Goal: Information Seeking & Learning: Find specific fact

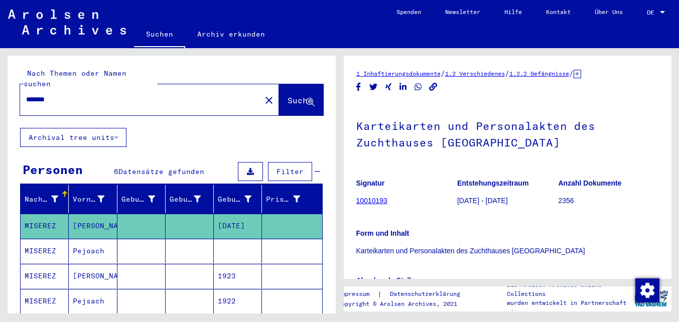
scroll to position [274, 0]
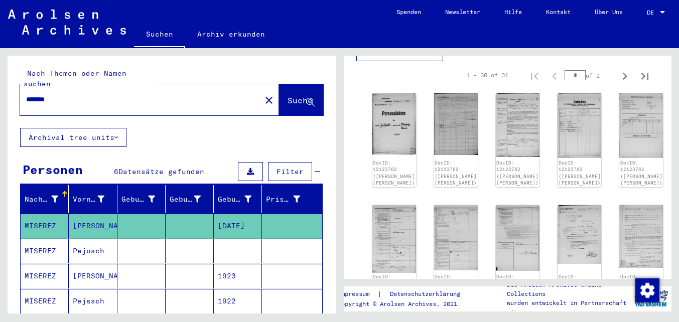
click at [93, 94] on input "*******" at bounding box center [140, 99] width 229 height 11
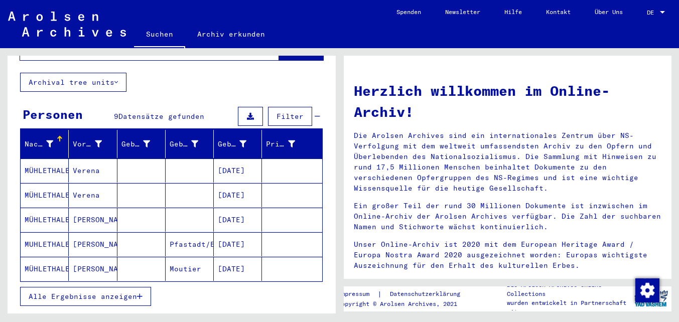
scroll to position [61, 0]
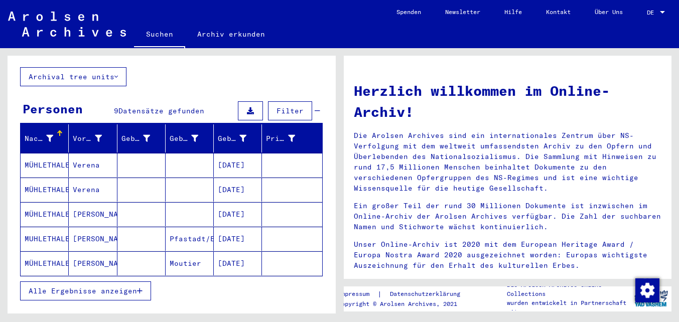
click at [129, 251] on mat-cell at bounding box center [141, 263] width 48 height 24
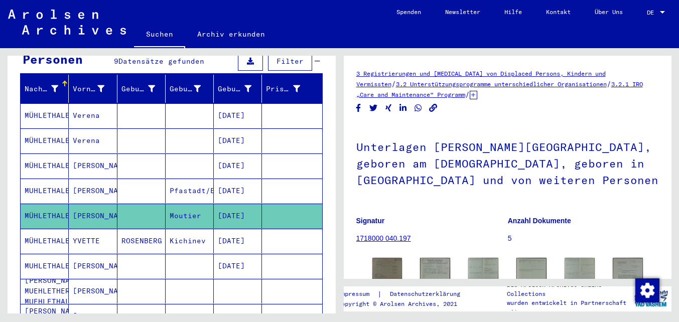
scroll to position [114, 0]
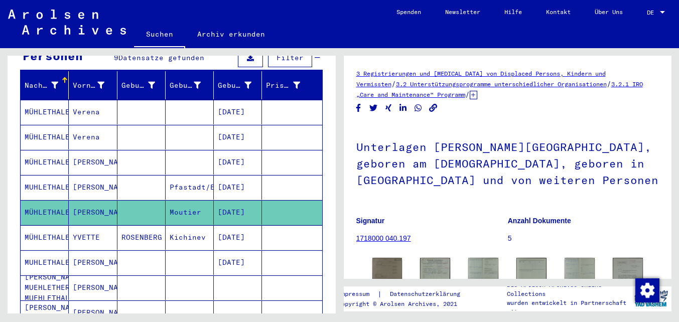
click at [128, 255] on mat-cell at bounding box center [141, 262] width 48 height 25
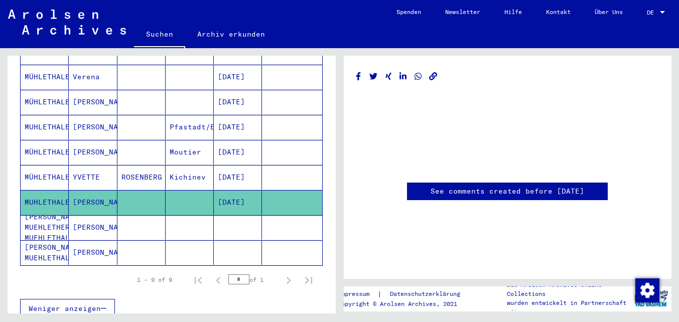
scroll to position [177, 0]
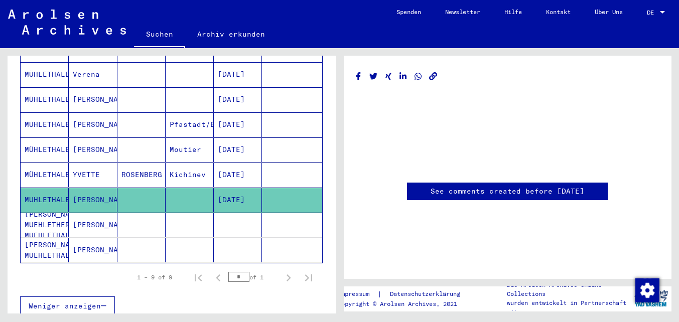
click at [142, 222] on mat-cell at bounding box center [141, 225] width 48 height 25
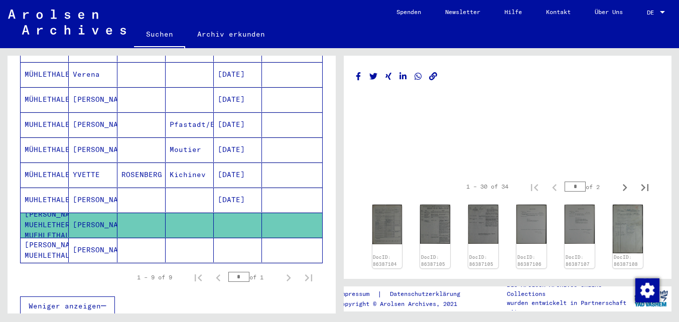
click at [161, 241] on mat-cell at bounding box center [141, 250] width 48 height 25
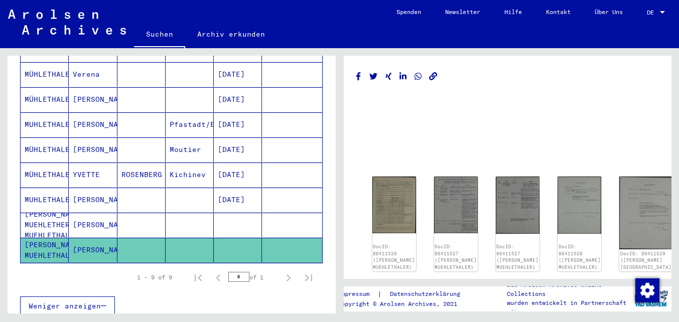
click at [104, 240] on mat-cell "[PERSON_NAME]" at bounding box center [93, 250] width 48 height 25
click at [163, 213] on mat-cell at bounding box center [141, 225] width 48 height 25
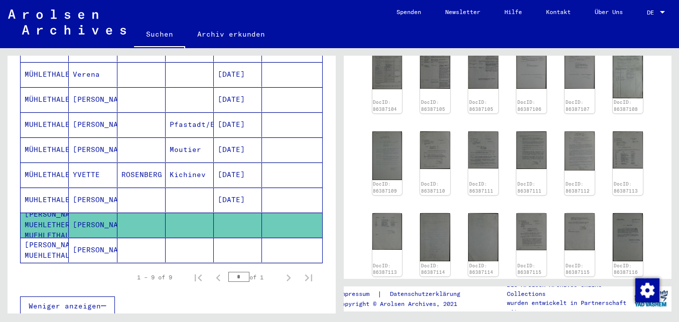
click at [185, 245] on mat-cell at bounding box center [190, 250] width 48 height 25
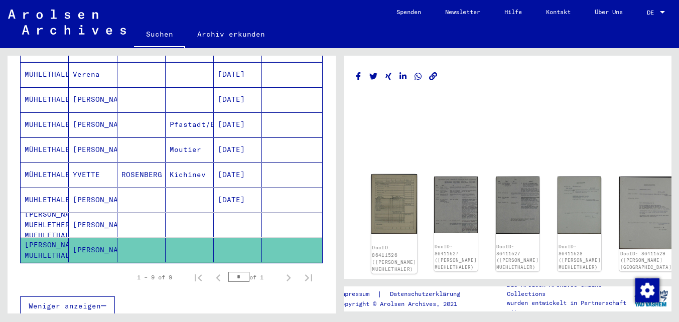
click at [381, 196] on img at bounding box center [394, 204] width 46 height 59
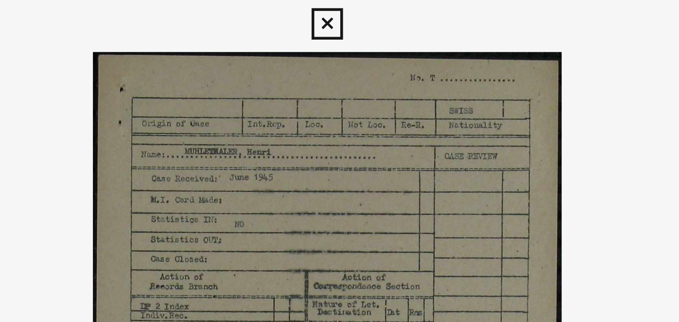
click at [352, 77] on img at bounding box center [339, 136] width 475 height 222
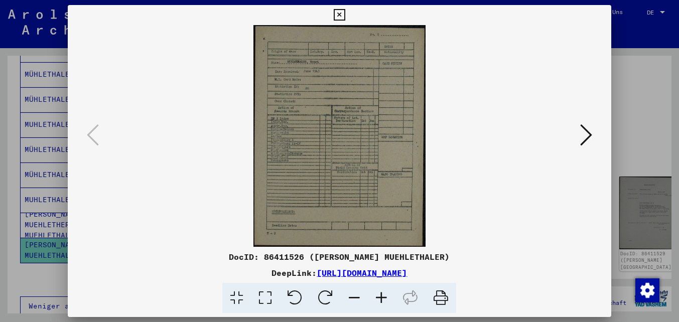
click at [589, 127] on icon at bounding box center [586, 135] width 12 height 24
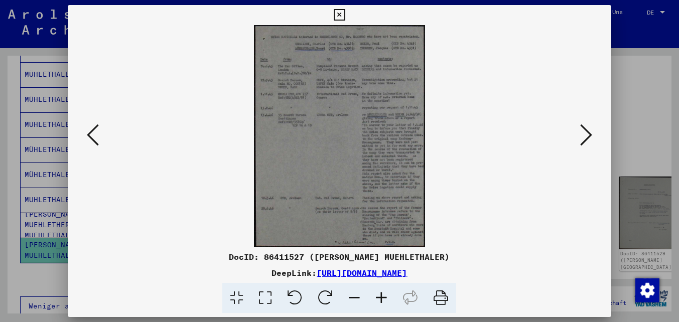
click at [380, 303] on icon at bounding box center [381, 298] width 27 height 31
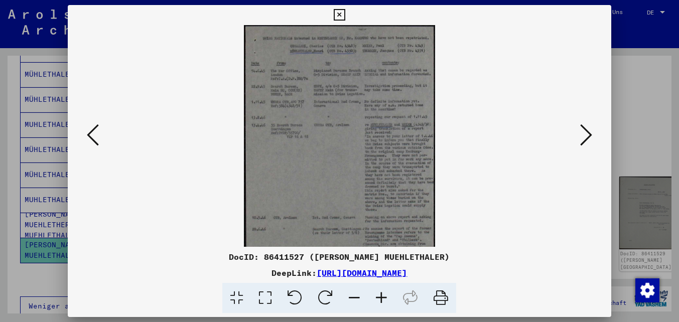
click at [380, 303] on icon at bounding box center [381, 298] width 27 height 31
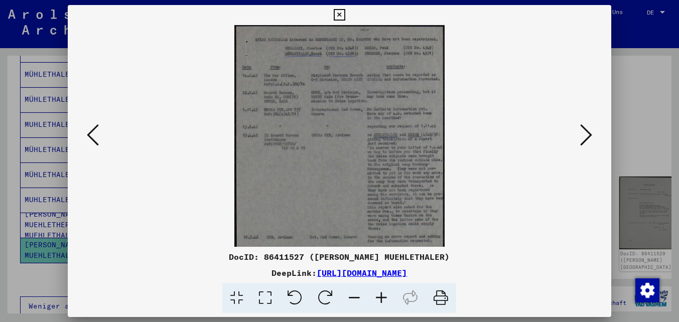
click at [380, 303] on icon at bounding box center [381, 298] width 27 height 31
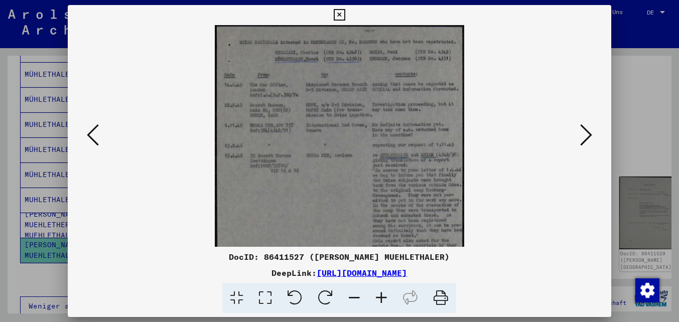
click at [380, 303] on icon at bounding box center [381, 298] width 27 height 31
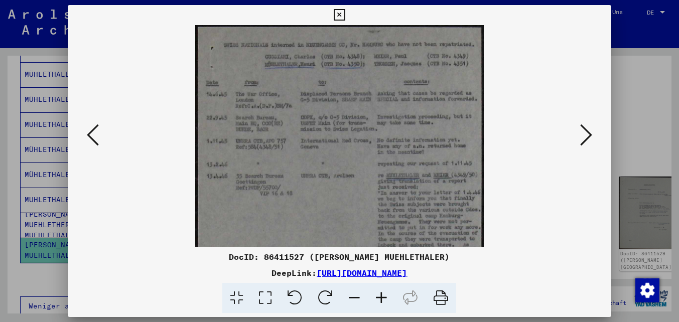
click at [380, 303] on icon at bounding box center [381, 298] width 27 height 31
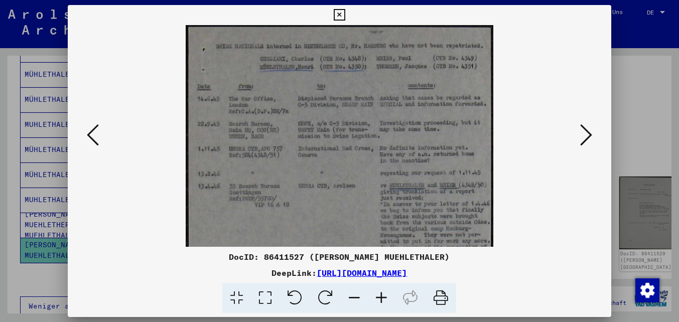
click at [380, 303] on icon at bounding box center [381, 298] width 27 height 31
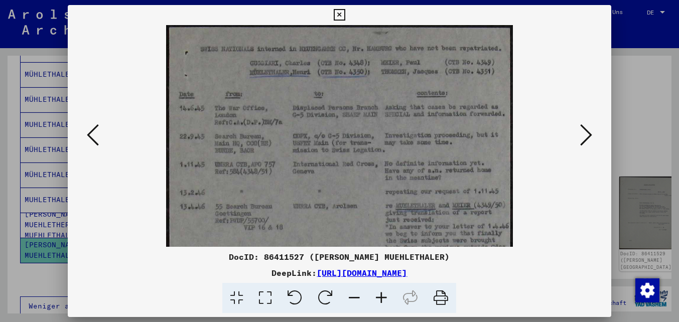
click at [380, 303] on icon at bounding box center [381, 298] width 27 height 31
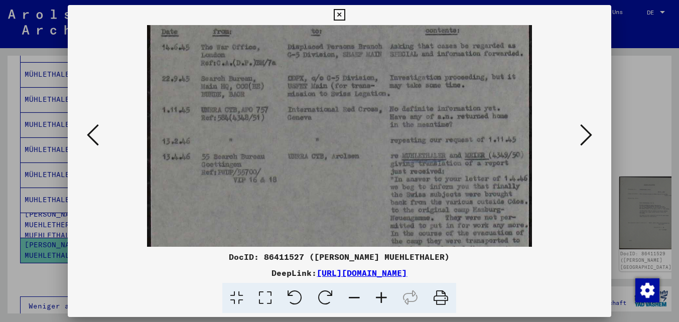
scroll to position [84, 0]
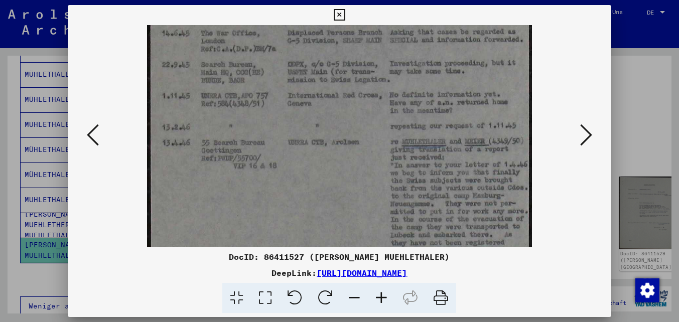
drag, startPoint x: 403, startPoint y: 171, endPoint x: 403, endPoint y: 87, distance: 84.3
click at [403, 87] on img at bounding box center [339, 190] width 385 height 498
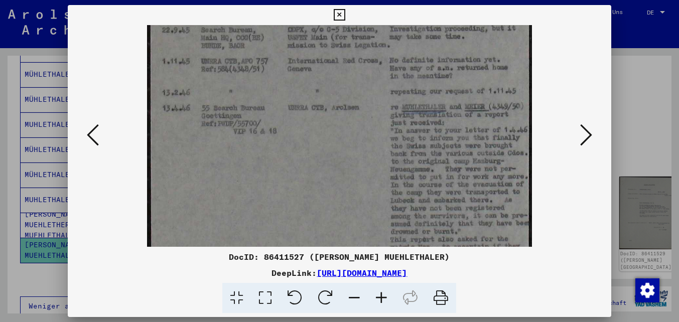
drag, startPoint x: 381, startPoint y: 187, endPoint x: 359, endPoint y: 150, distance: 43.5
click at [359, 150] on img at bounding box center [339, 155] width 385 height 498
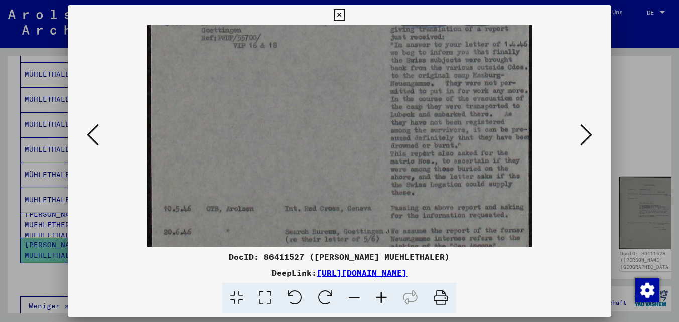
drag, startPoint x: 378, startPoint y: 202, endPoint x: 366, endPoint y: 119, distance: 84.2
click at [366, 119] on img at bounding box center [339, 69] width 385 height 498
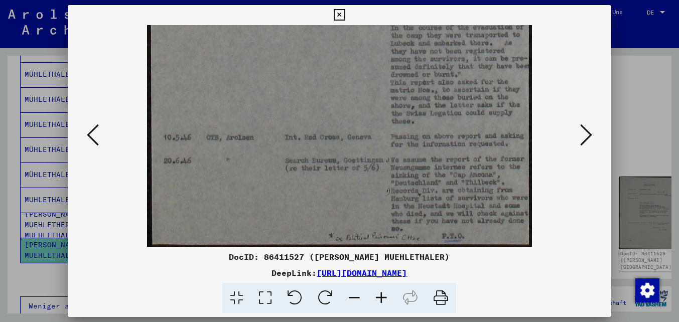
drag, startPoint x: 434, startPoint y: 176, endPoint x: 433, endPoint y: 83, distance: 92.9
click at [591, 132] on icon at bounding box center [586, 135] width 12 height 24
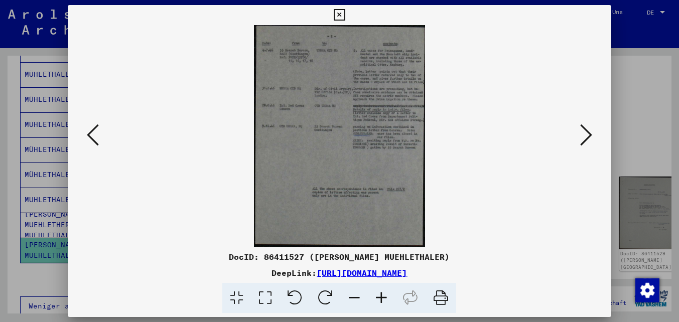
click at [587, 145] on icon at bounding box center [586, 135] width 12 height 24
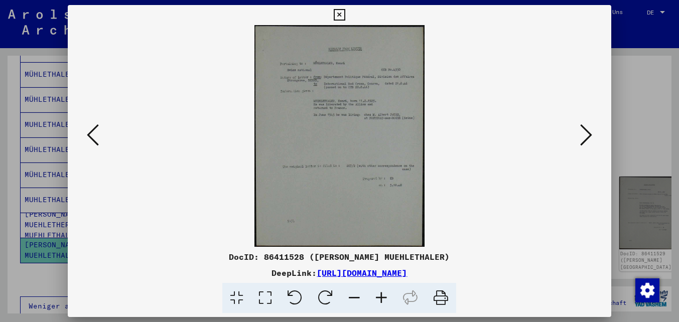
click at [587, 145] on icon at bounding box center [586, 135] width 12 height 24
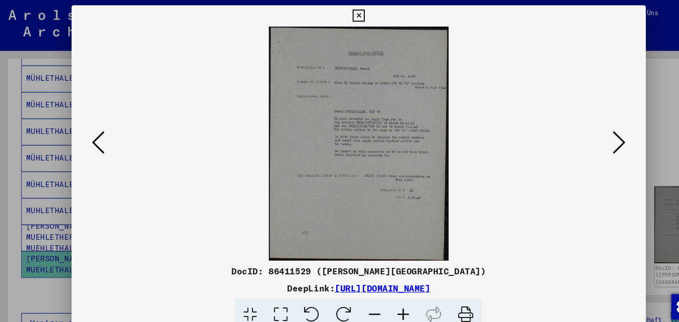
click at [584, 143] on icon at bounding box center [586, 135] width 12 height 24
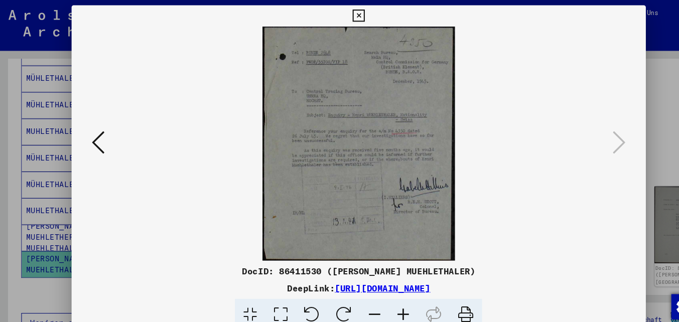
click at [337, 15] on icon at bounding box center [340, 15] width 12 height 12
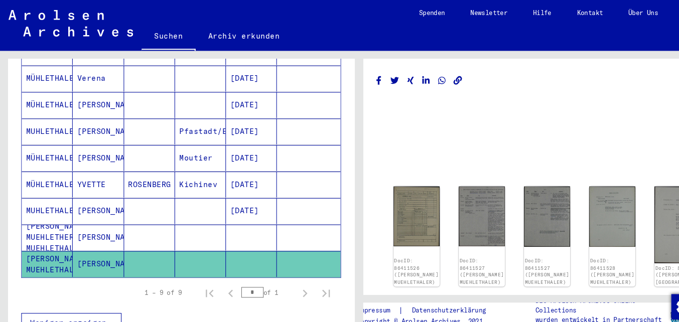
click at [212, 215] on mat-cell at bounding box center [190, 225] width 48 height 25
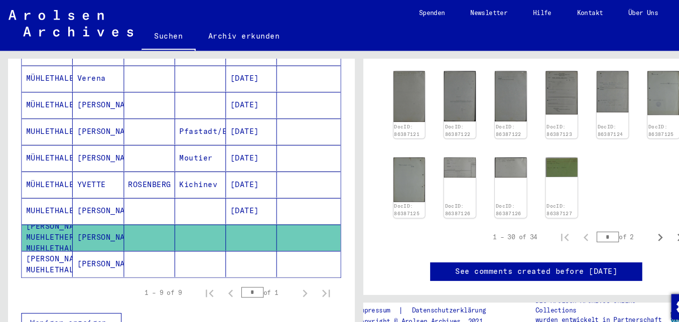
scroll to position [464, 0]
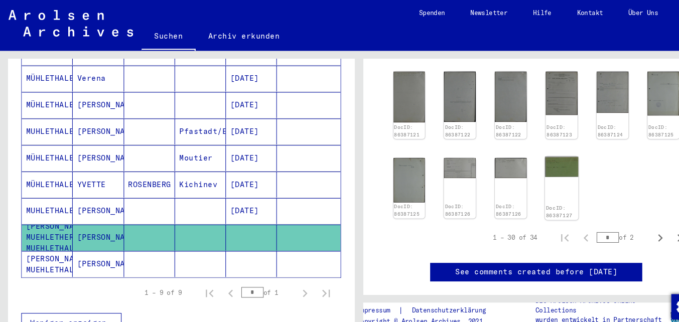
click at [530, 154] on img at bounding box center [532, 158] width 32 height 20
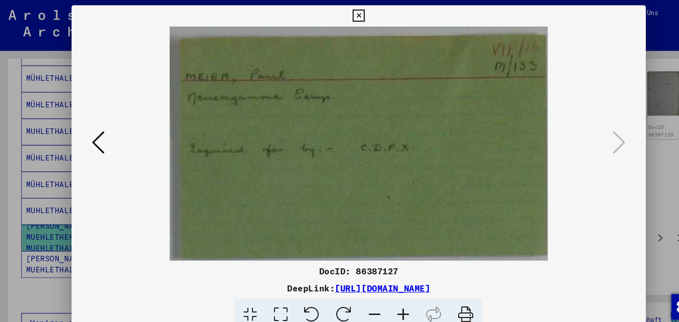
click at [96, 138] on icon at bounding box center [93, 135] width 12 height 24
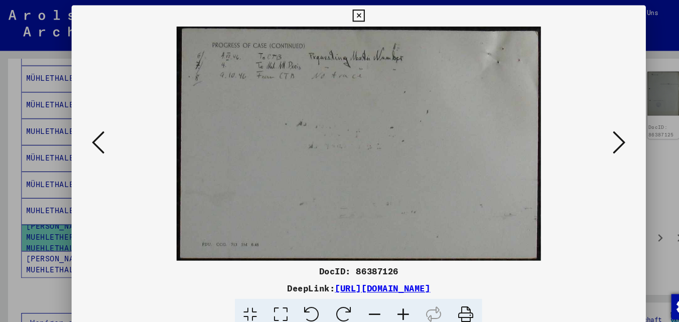
click at [96, 138] on icon at bounding box center [93, 135] width 12 height 24
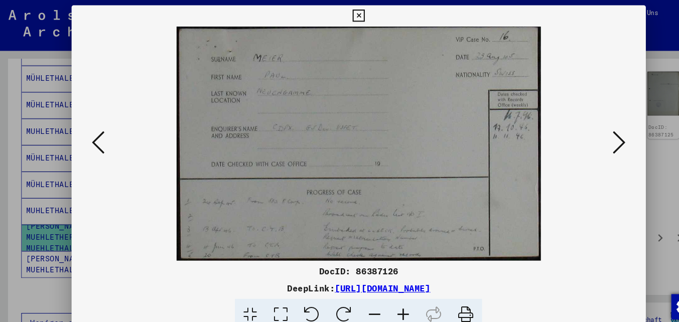
click at [96, 138] on icon at bounding box center [93, 135] width 12 height 24
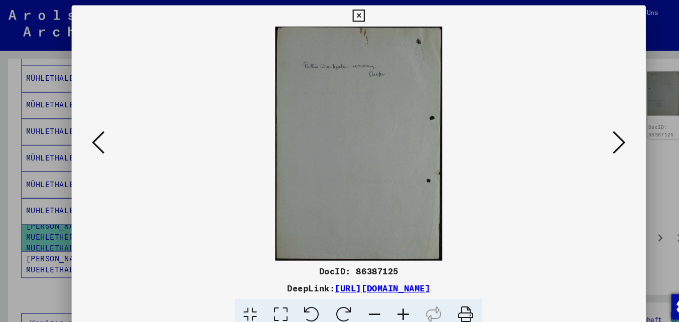
click at [96, 138] on icon at bounding box center [93, 135] width 12 height 24
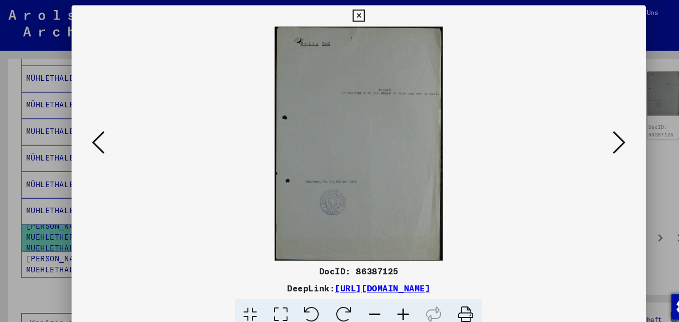
click at [96, 138] on icon at bounding box center [93, 135] width 12 height 24
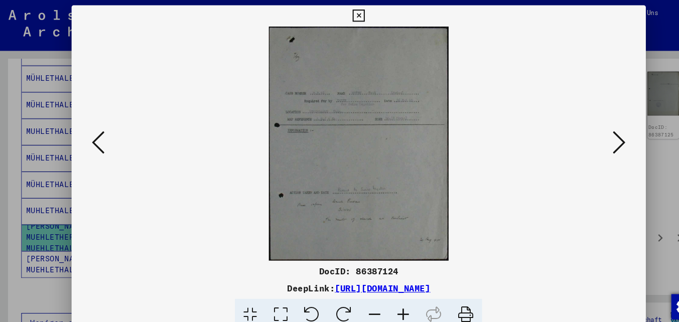
click at [96, 138] on icon at bounding box center [93, 135] width 12 height 24
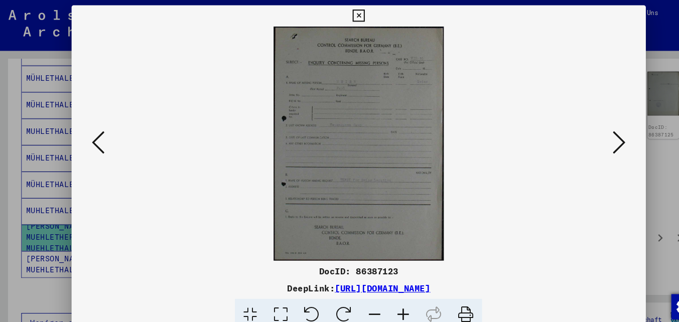
click at [96, 138] on icon at bounding box center [93, 135] width 12 height 24
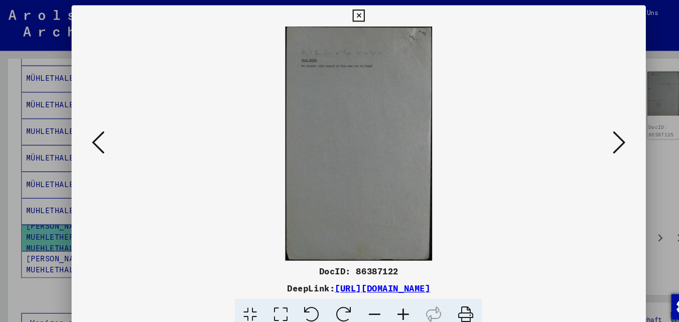
click at [96, 138] on icon at bounding box center [93, 135] width 12 height 24
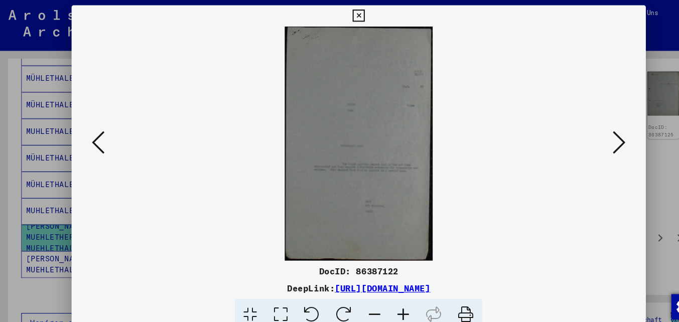
click at [96, 138] on icon at bounding box center [93, 135] width 12 height 24
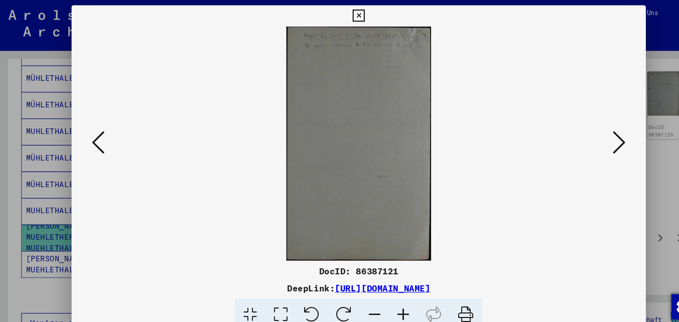
click at [96, 138] on icon at bounding box center [93, 135] width 12 height 24
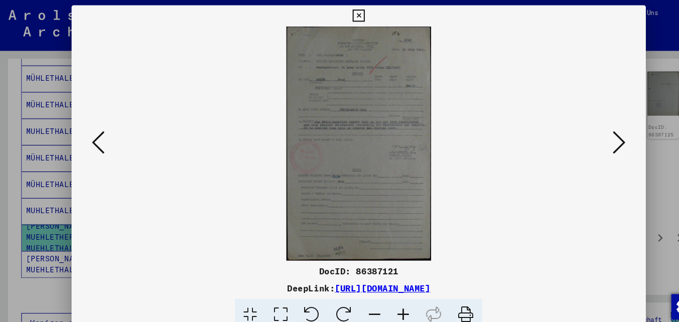
click at [96, 138] on icon at bounding box center [93, 135] width 12 height 24
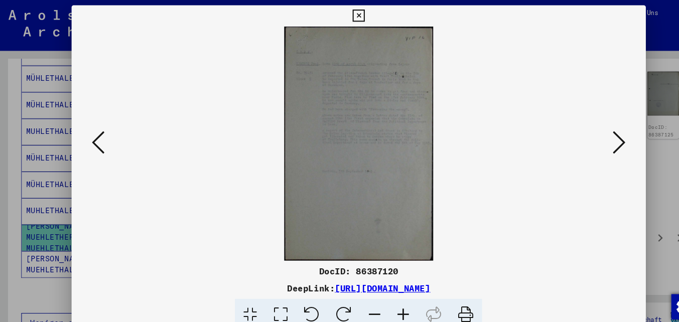
click at [96, 138] on icon at bounding box center [93, 135] width 12 height 24
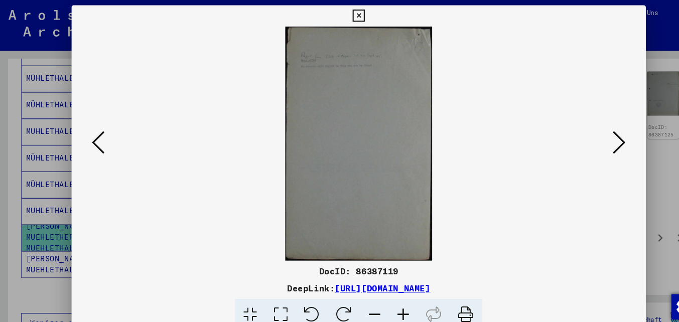
click at [96, 138] on icon at bounding box center [93, 135] width 12 height 24
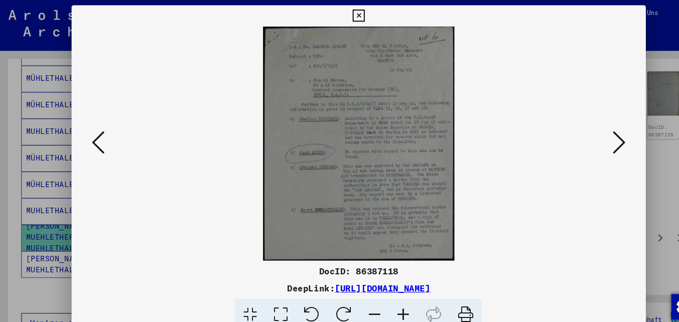
click at [96, 138] on icon at bounding box center [93, 135] width 12 height 24
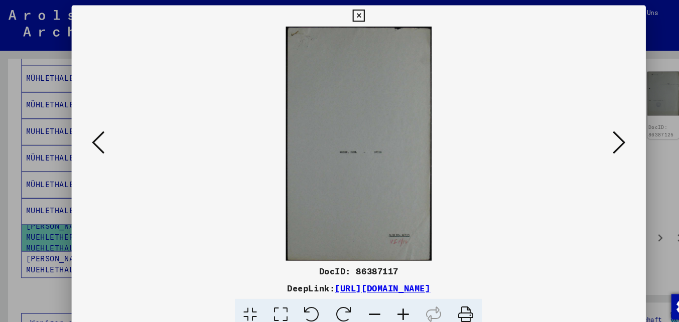
click at [96, 138] on icon at bounding box center [93, 135] width 12 height 24
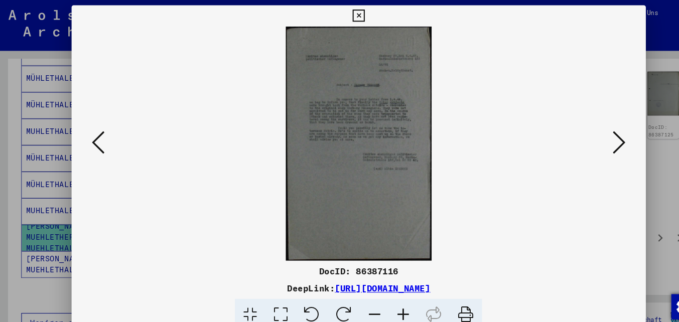
click at [96, 138] on icon at bounding box center [93, 135] width 12 height 24
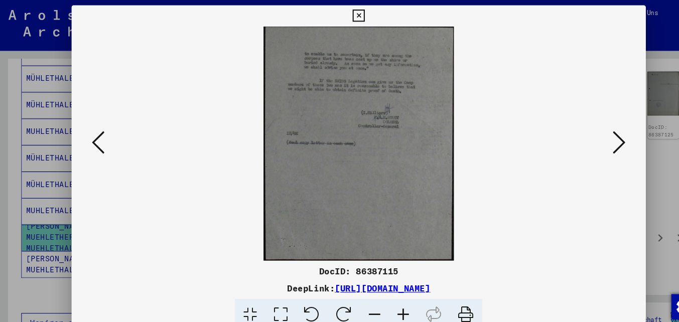
click at [96, 138] on icon at bounding box center [93, 135] width 12 height 24
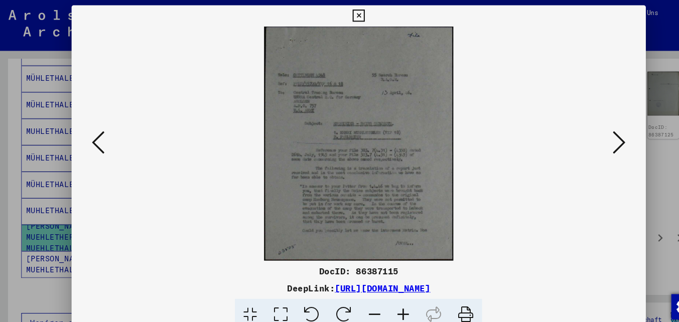
click at [96, 138] on icon at bounding box center [93, 135] width 12 height 24
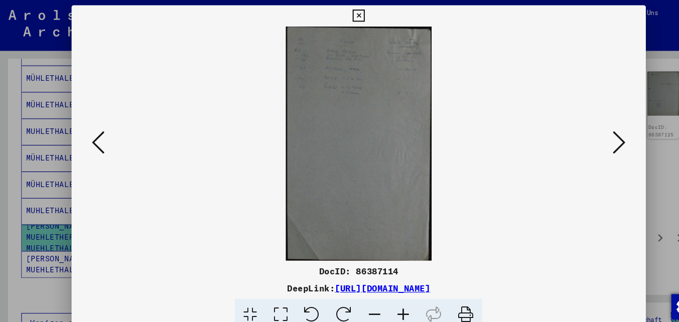
click at [96, 138] on icon at bounding box center [93, 135] width 12 height 24
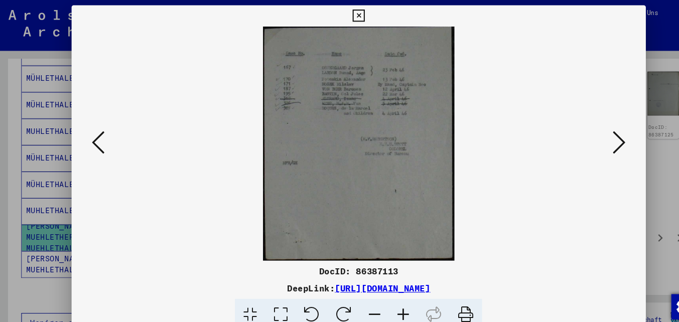
click at [96, 138] on icon at bounding box center [93, 135] width 12 height 24
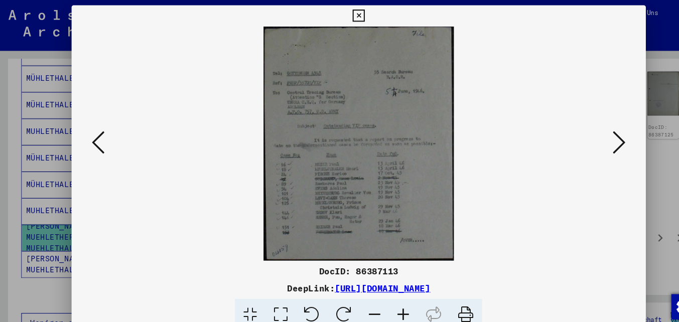
click at [96, 138] on icon at bounding box center [93, 135] width 12 height 24
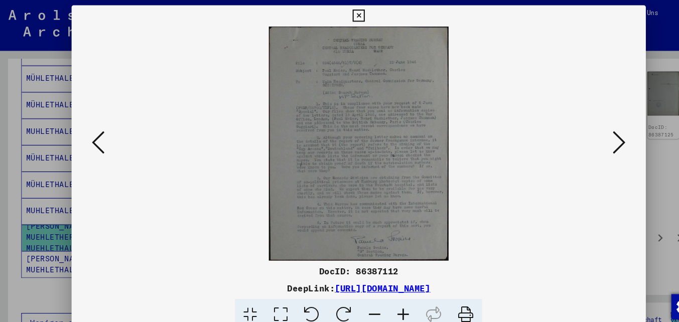
click at [96, 138] on icon at bounding box center [93, 135] width 12 height 24
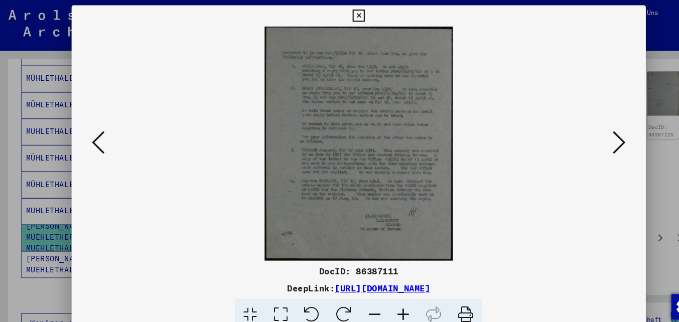
click at [335, 14] on icon at bounding box center [340, 15] width 12 height 12
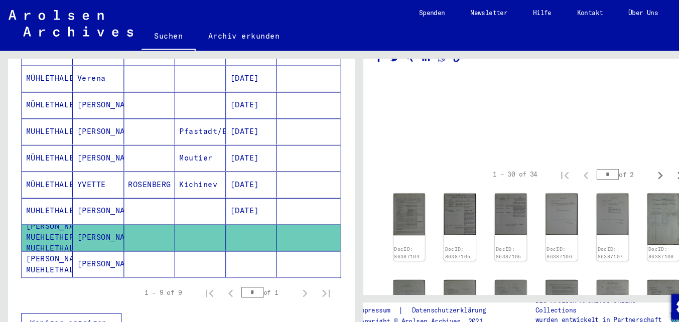
scroll to position [0, 0]
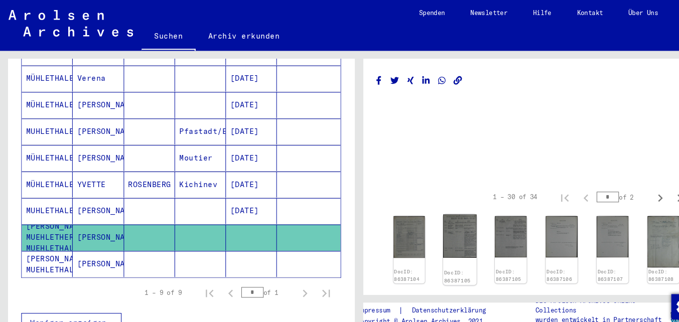
click at [433, 230] on img at bounding box center [436, 223] width 32 height 41
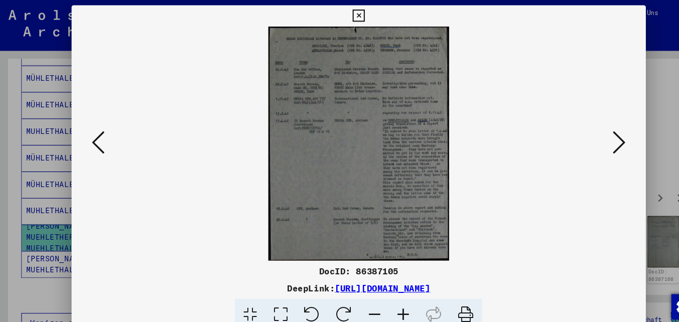
click at [593, 135] on button at bounding box center [586, 135] width 18 height 29
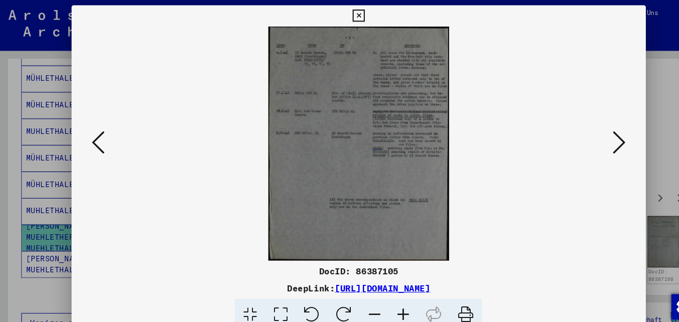
click at [593, 135] on button at bounding box center [586, 135] width 18 height 29
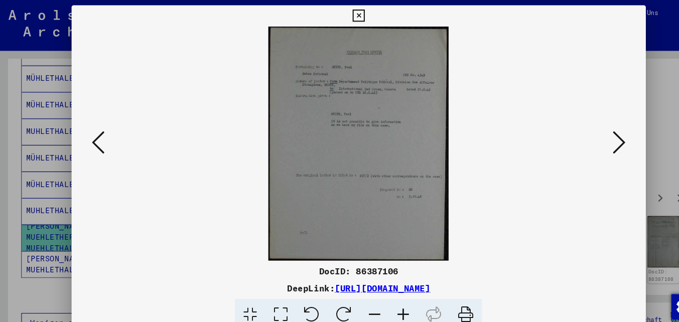
click at [593, 135] on button at bounding box center [586, 135] width 18 height 29
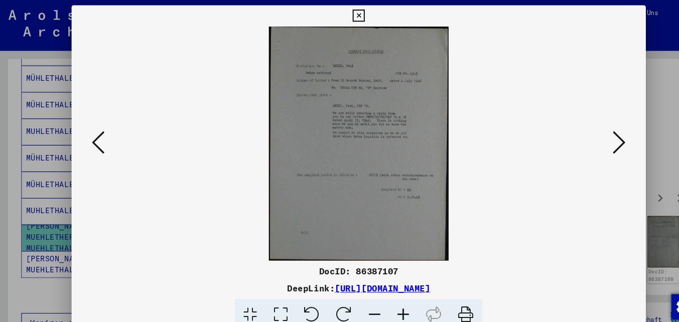
click at [593, 135] on button at bounding box center [586, 135] width 18 height 29
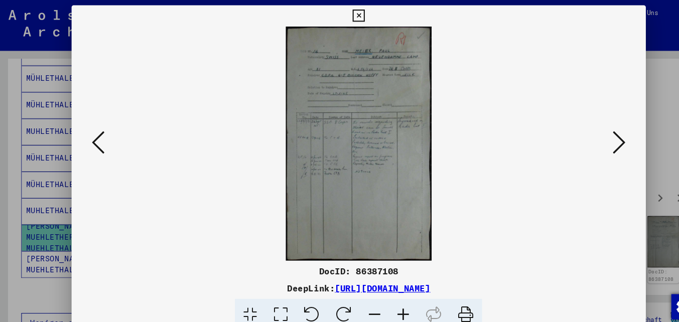
click at [593, 135] on button at bounding box center [586, 135] width 18 height 29
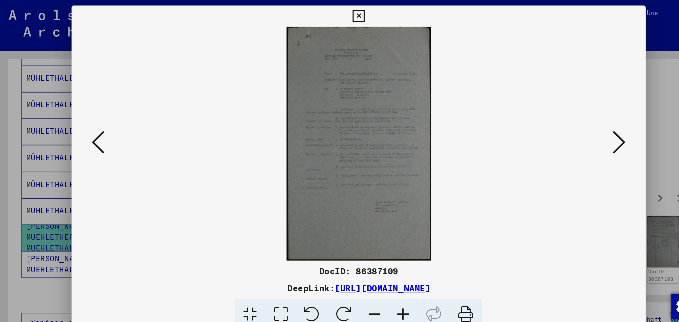
click at [341, 20] on icon at bounding box center [340, 15] width 12 height 12
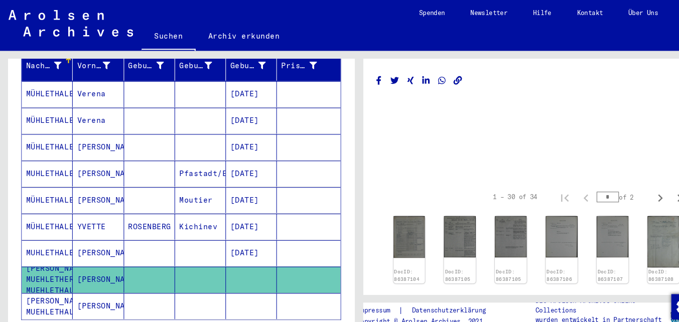
scroll to position [144, 0]
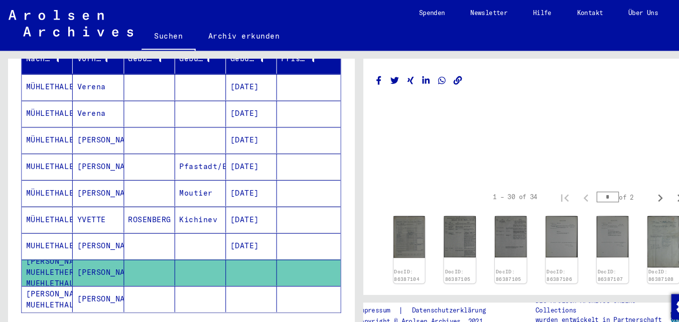
click at [147, 200] on mat-cell "ROSENBERG" at bounding box center [141, 208] width 48 height 25
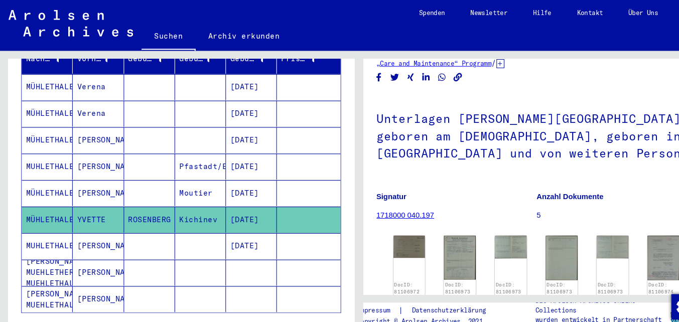
scroll to position [36, 0]
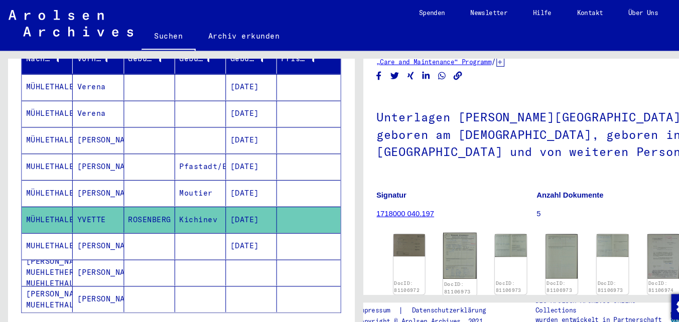
click at [429, 230] on img at bounding box center [436, 242] width 32 height 44
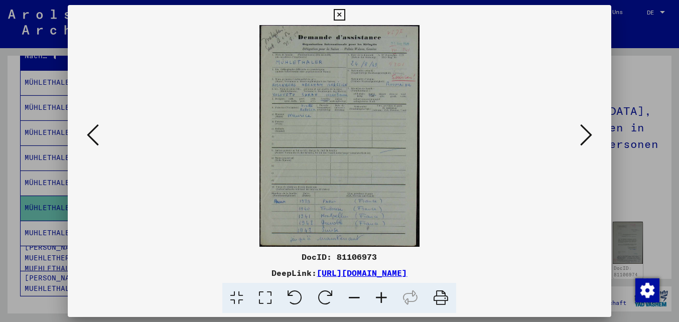
click at [590, 134] on icon at bounding box center [586, 135] width 12 height 24
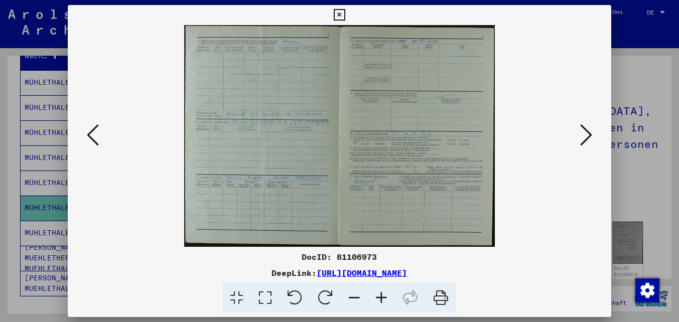
click at [590, 134] on icon at bounding box center [586, 135] width 12 height 24
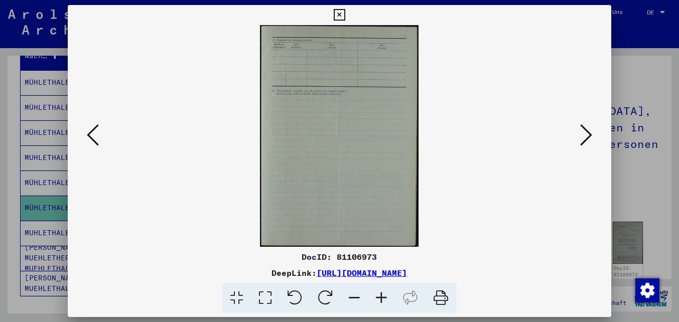
click at [590, 134] on icon at bounding box center [586, 135] width 12 height 24
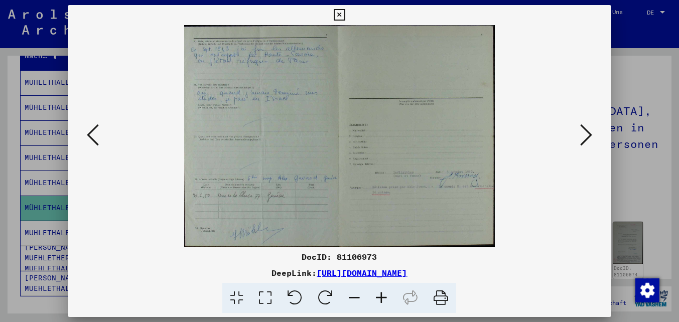
click at [344, 14] on icon at bounding box center [340, 15] width 12 height 12
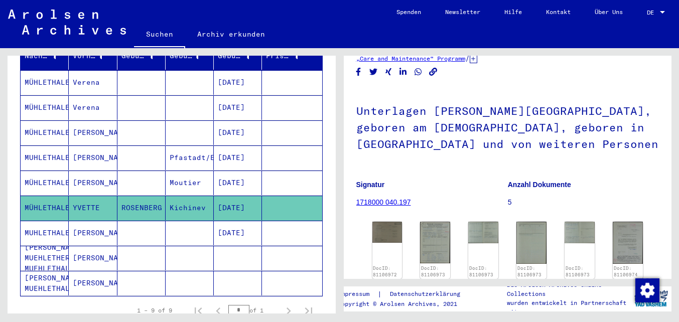
click at [151, 256] on mat-cell at bounding box center [141, 258] width 48 height 25
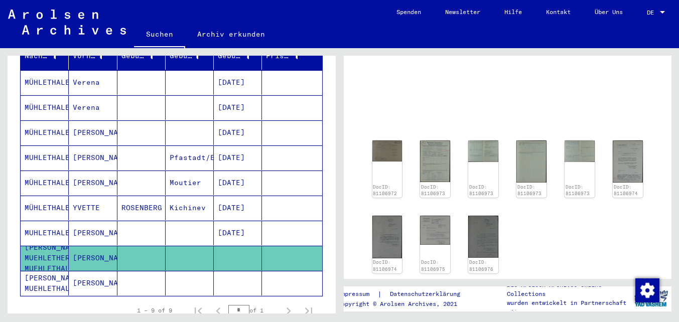
click at [39, 272] on icon at bounding box center [41, 282] width 25 height 40
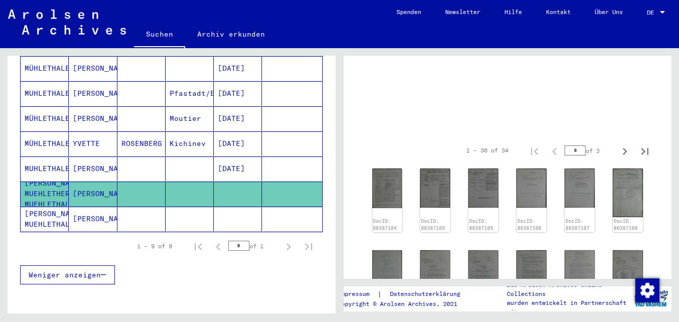
scroll to position [222, 0]
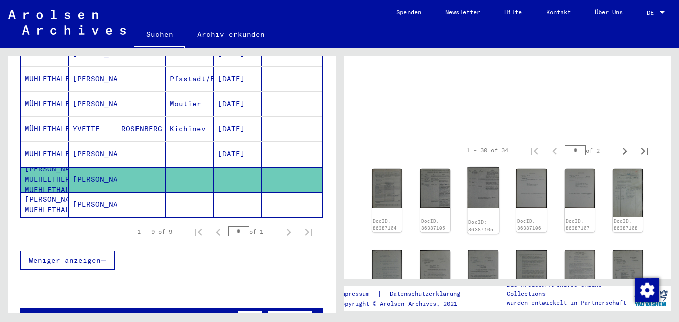
click at [484, 195] on img at bounding box center [484, 187] width 32 height 41
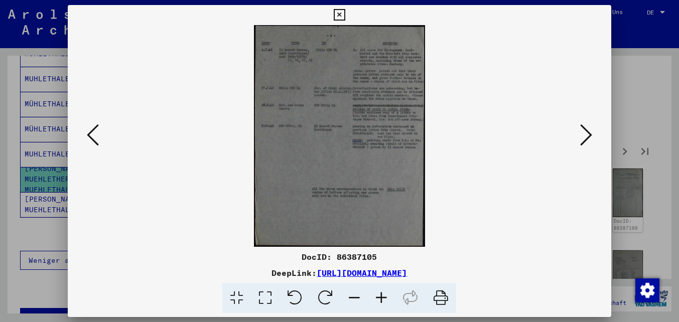
click at [584, 131] on icon at bounding box center [586, 135] width 12 height 24
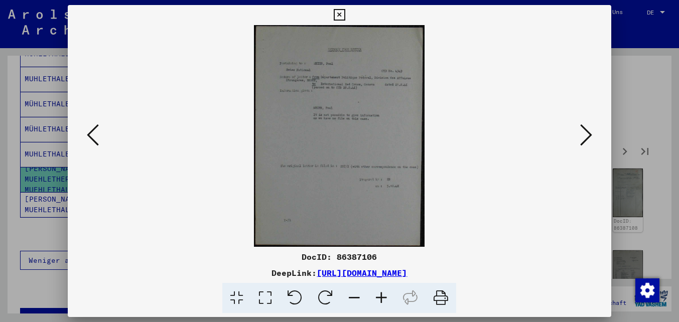
click at [584, 131] on icon at bounding box center [586, 135] width 12 height 24
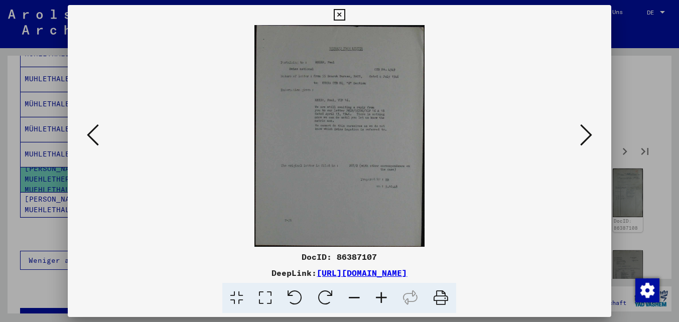
click at [585, 140] on icon at bounding box center [586, 135] width 12 height 24
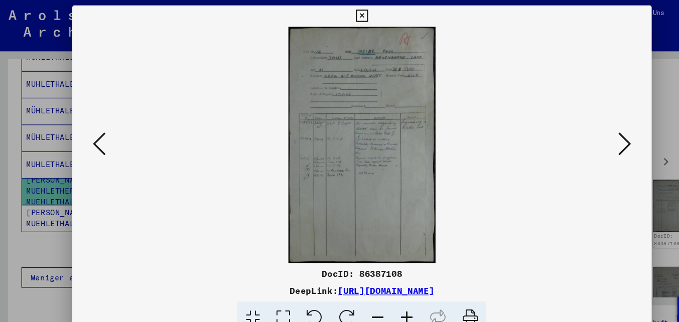
click at [492, 183] on img at bounding box center [339, 136] width 475 height 222
click at [583, 137] on icon at bounding box center [586, 135] width 12 height 24
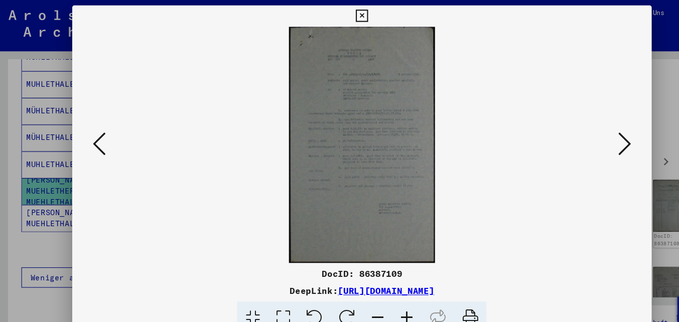
click at [583, 137] on icon at bounding box center [586, 135] width 12 height 24
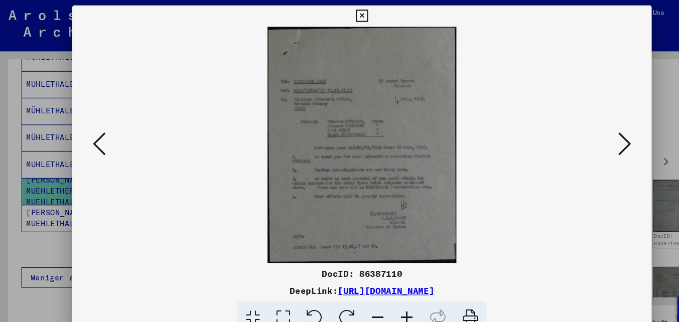
click at [583, 137] on icon at bounding box center [586, 135] width 12 height 24
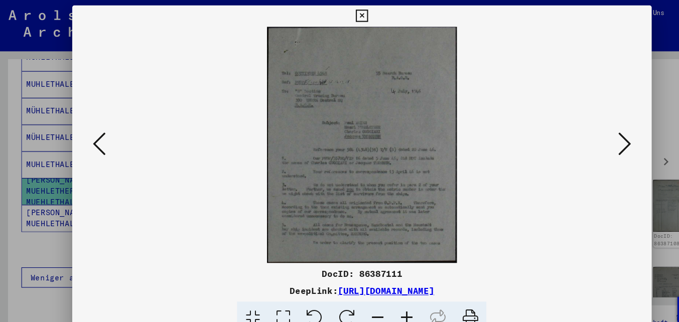
click at [583, 137] on icon at bounding box center [586, 135] width 12 height 24
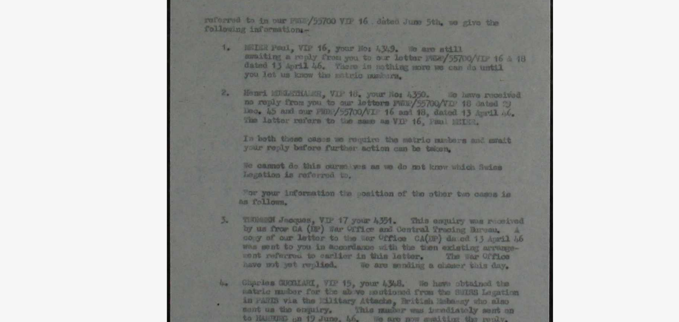
click at [454, 110] on img at bounding box center [339, 136] width 475 height 222
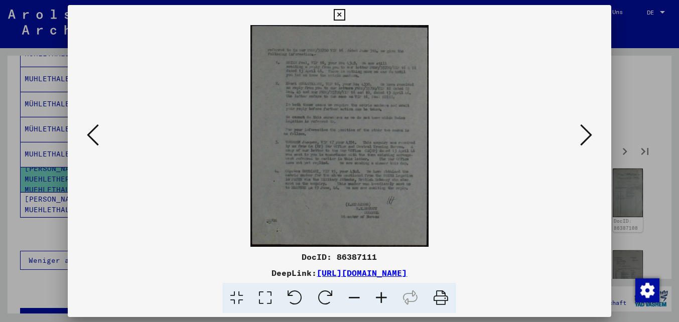
click at [340, 13] on icon at bounding box center [340, 15] width 12 height 12
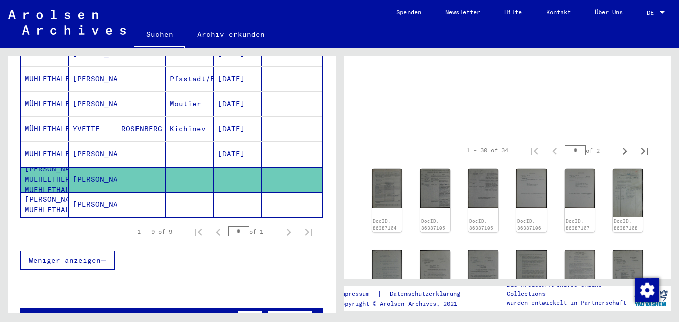
click at [91, 148] on mat-cell "[PERSON_NAME]" at bounding box center [93, 154] width 48 height 25
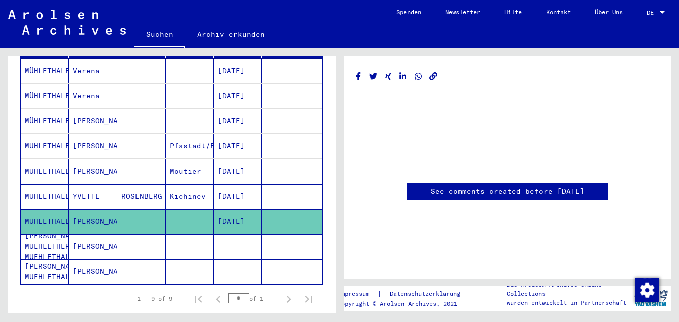
scroll to position [137, 0]
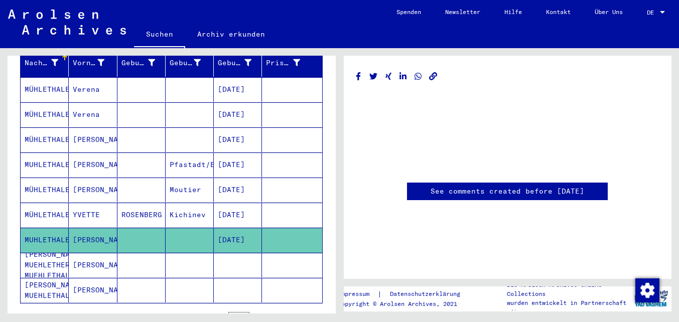
click at [114, 182] on mat-cell "[PERSON_NAME]" at bounding box center [93, 190] width 48 height 25
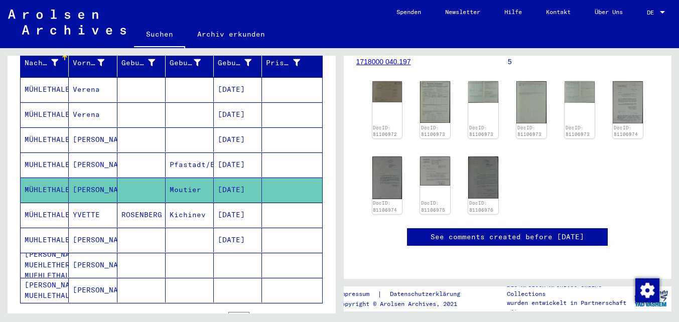
scroll to position [202, 0]
click at [486, 80] on img at bounding box center [484, 91] width 32 height 23
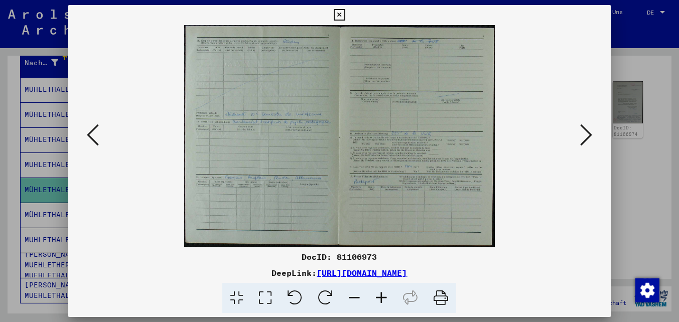
click at [338, 18] on icon at bounding box center [340, 15] width 12 height 12
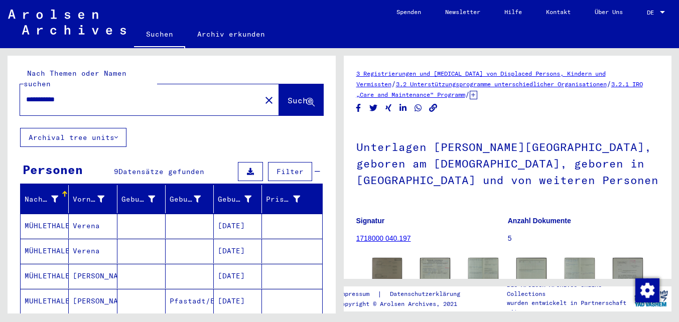
scroll to position [1, 0]
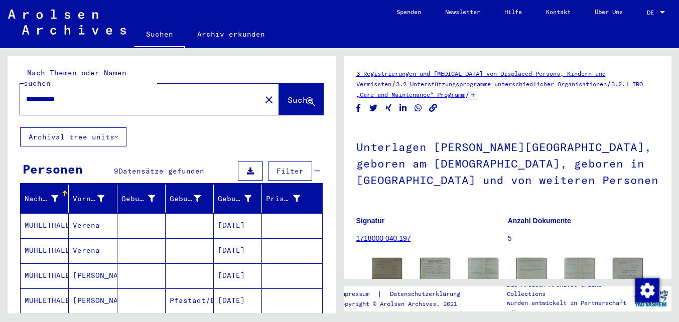
click at [58, 94] on input "**********" at bounding box center [140, 99] width 229 height 11
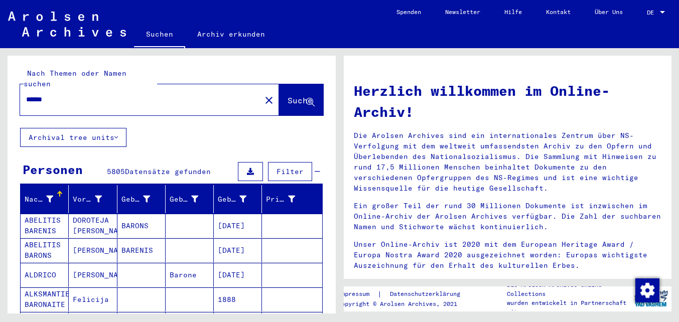
click at [130, 97] on div "******" at bounding box center [134, 99] width 229 height 23
click at [60, 94] on input "******" at bounding box center [137, 99] width 223 height 11
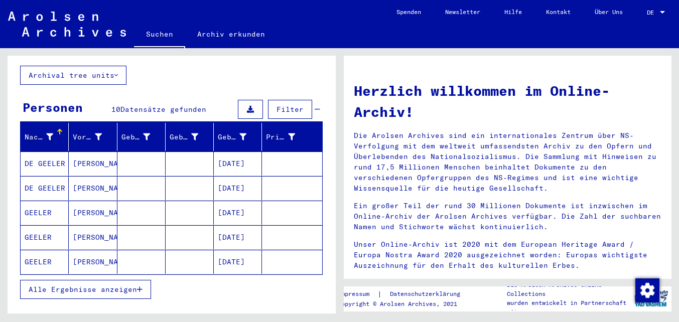
scroll to position [63, 0]
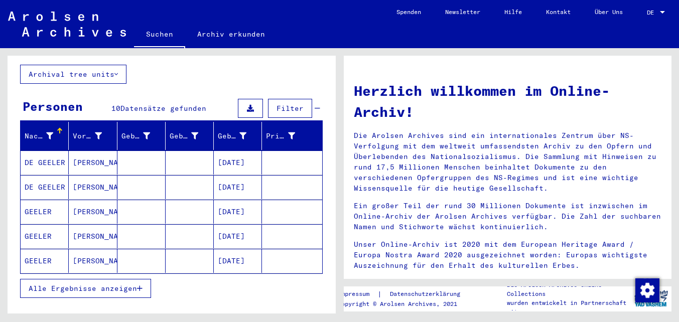
click at [135, 284] on span "Alle Ergebnisse anzeigen" at bounding box center [83, 288] width 108 height 9
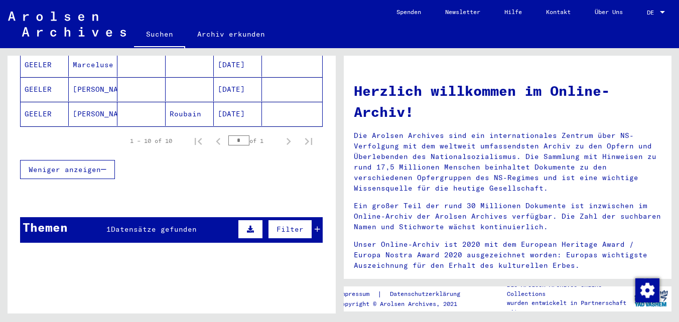
scroll to position [338, 0]
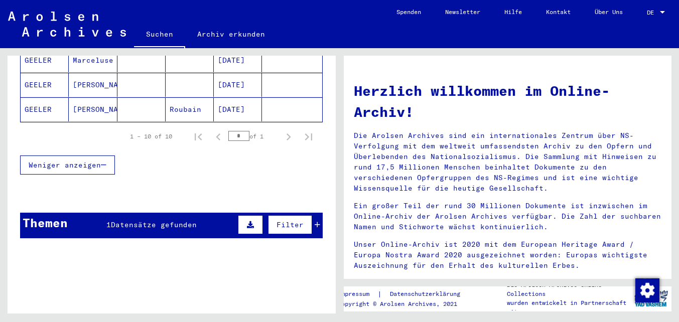
click at [177, 220] on span "Datensätze gefunden" at bounding box center [154, 224] width 86 height 9
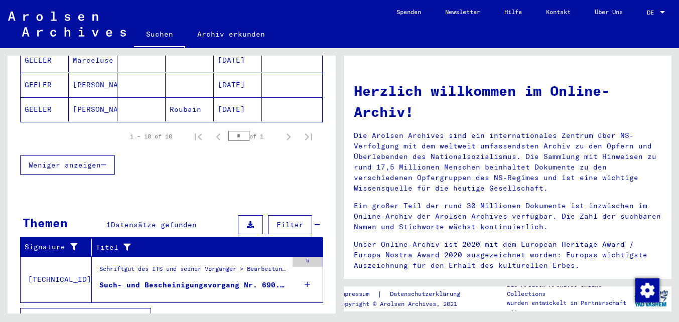
click at [179, 267] on div "Schriftgut des ITS und seiner Vorgänger > Bearbeitung von Anfragen > Fallbezoge…" at bounding box center [193, 272] width 188 height 14
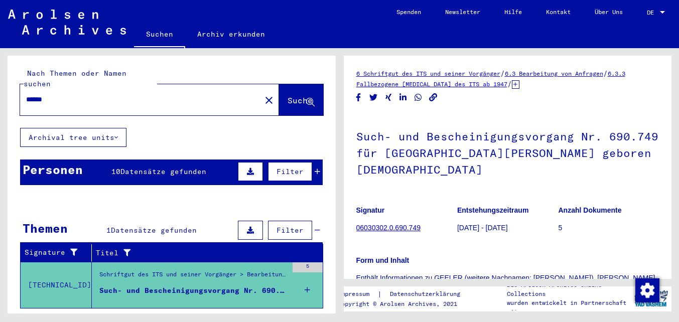
click at [144, 99] on div "******" at bounding box center [137, 99] width 235 height 23
click at [79, 97] on div "******" at bounding box center [137, 99] width 235 height 23
click at [126, 94] on input "******" at bounding box center [140, 99] width 229 height 11
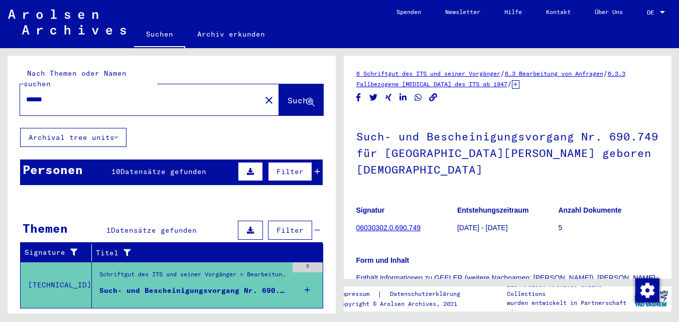
click at [126, 94] on input "******" at bounding box center [140, 99] width 229 height 11
type input "********"
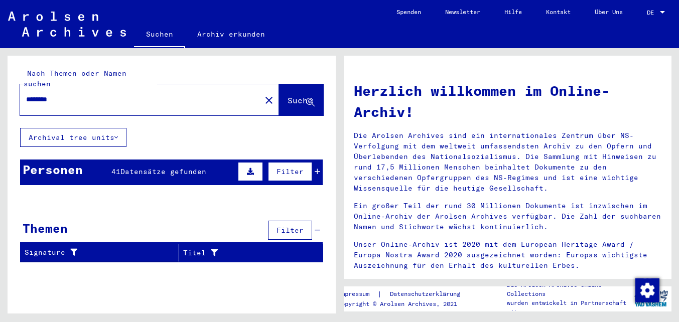
click at [139, 167] on span "Datensätze gefunden" at bounding box center [163, 171] width 86 height 9
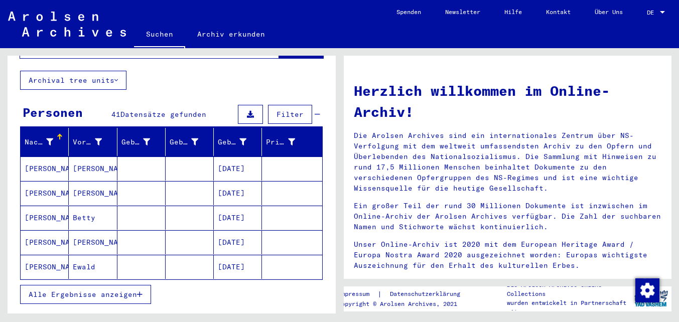
scroll to position [65, 0]
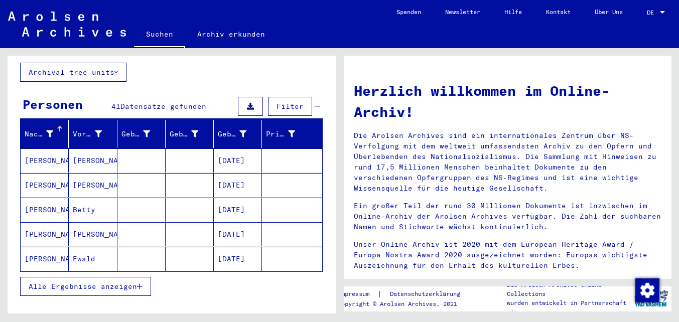
click at [105, 282] on span "Alle Ergebnisse anzeigen" at bounding box center [83, 286] width 108 height 9
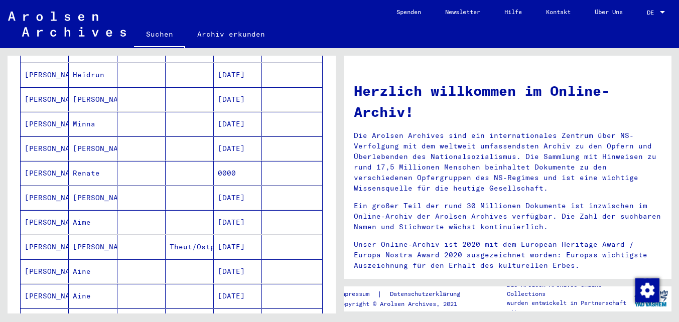
click at [149, 236] on mat-cell at bounding box center [141, 247] width 48 height 24
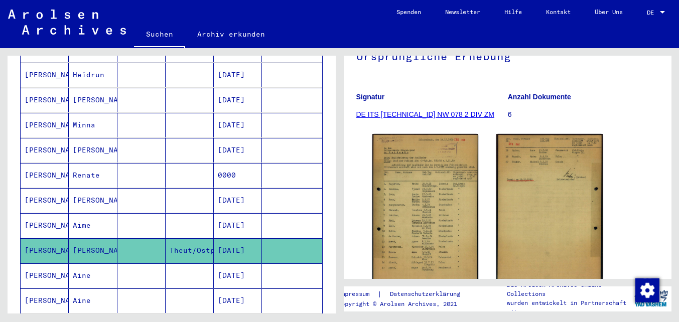
scroll to position [101, 0]
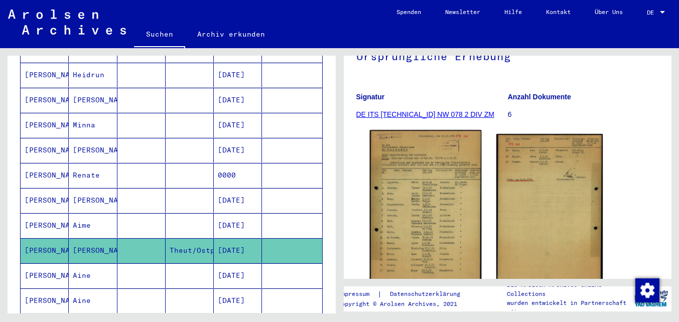
click at [411, 208] on img at bounding box center [424, 208] width 111 height 157
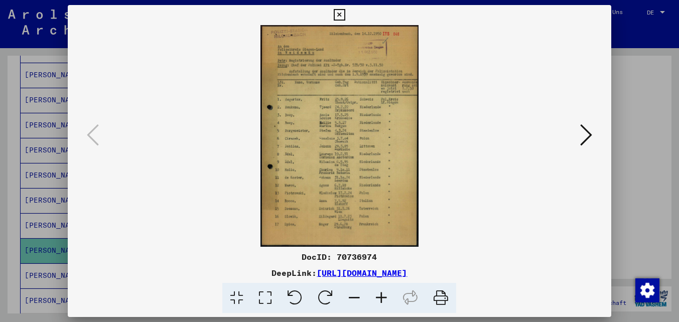
click at [588, 130] on icon at bounding box center [586, 135] width 12 height 24
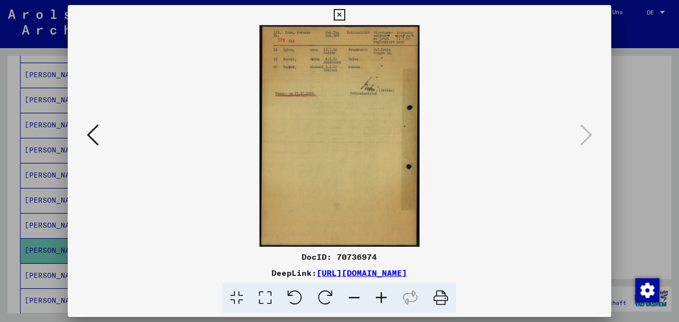
click at [335, 17] on icon at bounding box center [340, 15] width 12 height 12
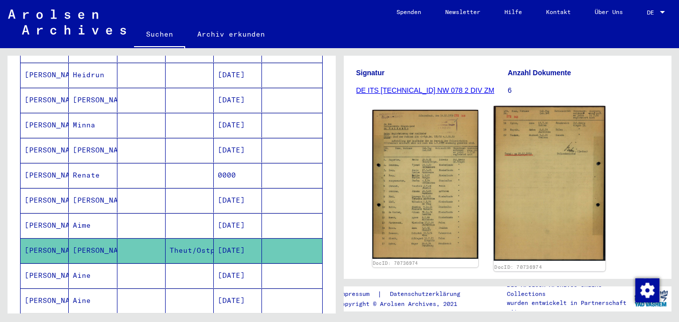
scroll to position [125, 0]
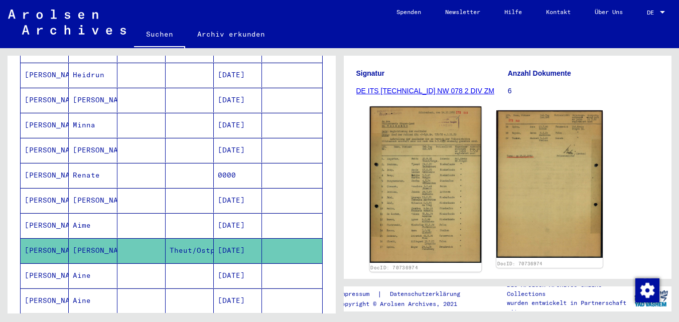
click at [445, 198] on img at bounding box center [424, 184] width 111 height 157
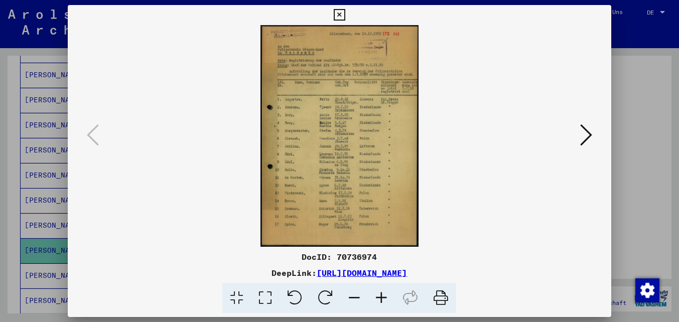
click at [438, 296] on icon at bounding box center [441, 298] width 31 height 31
click at [337, 14] on icon at bounding box center [340, 15] width 12 height 12
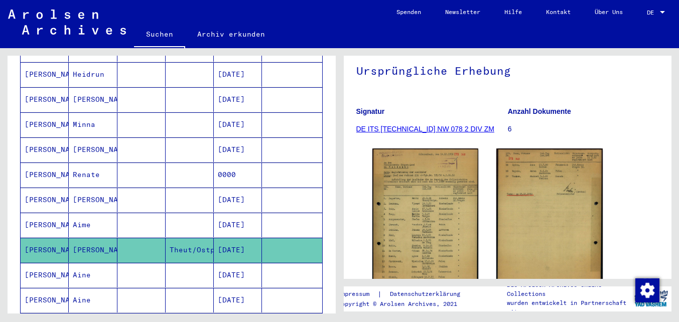
scroll to position [85, 0]
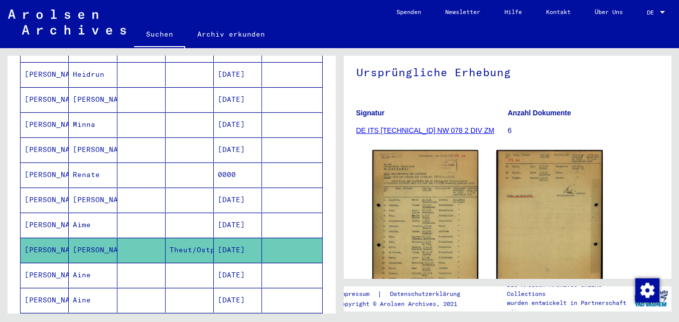
click at [436, 131] on link "DE ITS [TECHNICAL_ID] NW 078 2 DIV ZM" at bounding box center [425, 130] width 138 height 8
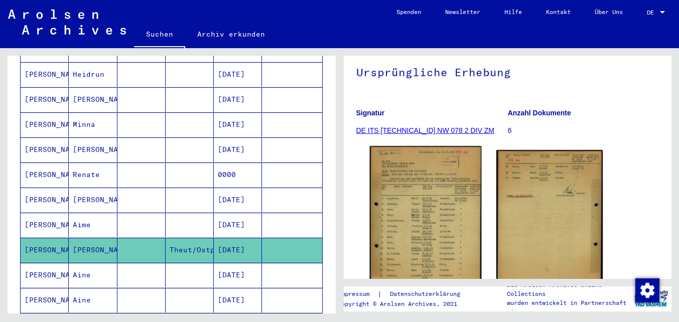
click at [438, 191] on img at bounding box center [424, 224] width 111 height 157
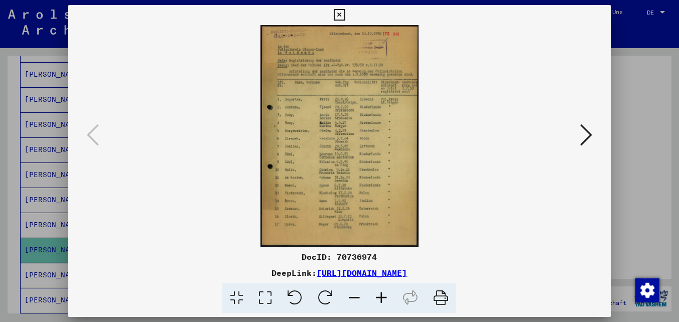
click at [339, 13] on icon at bounding box center [340, 15] width 12 height 12
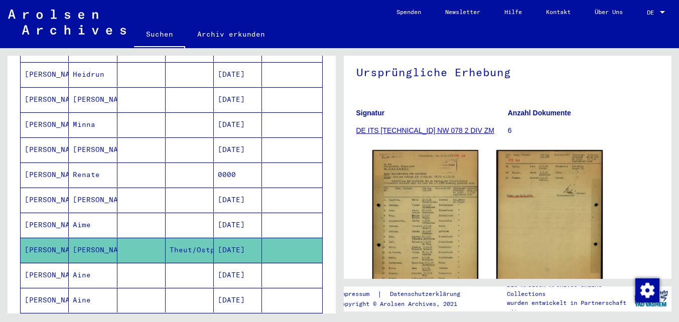
drag, startPoint x: 572, startPoint y: 213, endPoint x: 452, endPoint y: 3, distance: 242.8
click at [0, 0] on mat-sidenav-content "Suchen Archiv erkunden Detailfragen/-infos zu den Dokumenten? Stelle hier einen…" at bounding box center [339, 161] width 679 height 322
click at [407, 129] on link "DE ITS [TECHNICAL_ID] NW 078 2 DIV ZM" at bounding box center [425, 130] width 138 height 8
